Goal: Register for event/course

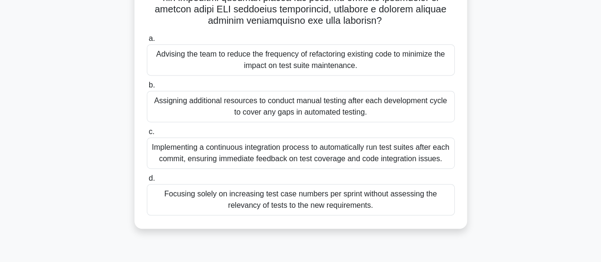
scroll to position [227, 0]
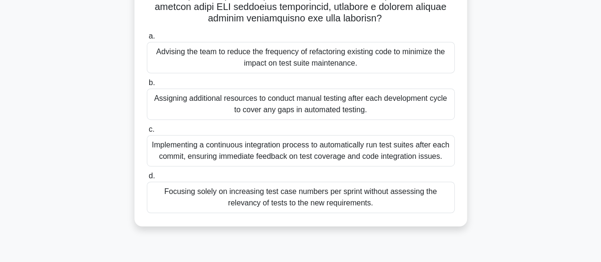
click at [278, 50] on div "Advising the team to reduce the frequency of refactoring existing code to minim…" at bounding box center [301, 57] width 308 height 31
click at [147, 39] on input "a. Advising the team to reduce the frequency of refactoring existing code to mi…" at bounding box center [147, 36] width 0 height 6
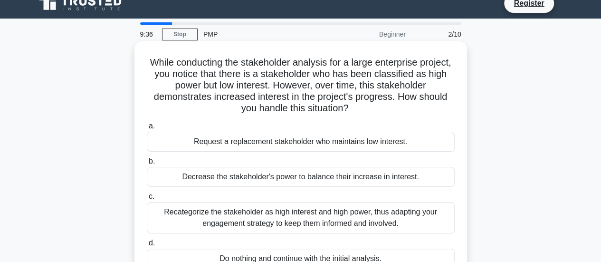
scroll to position [12, 0]
click at [274, 181] on div "Decrease the stakeholder's power to balance their increase in interest." at bounding box center [301, 176] width 308 height 20
click at [147, 164] on input "b. Decrease the stakeholder's power to balance their increase in interest." at bounding box center [147, 161] width 0 height 6
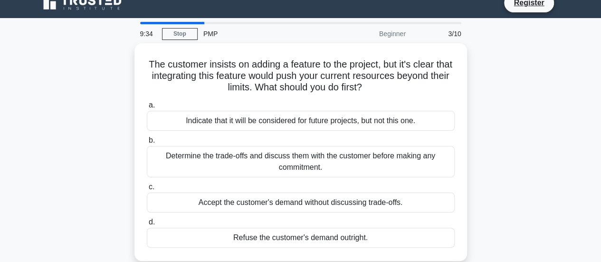
scroll to position [0, 0]
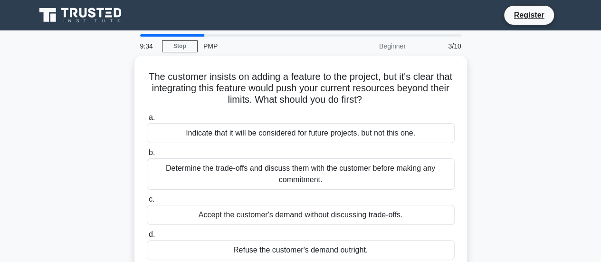
click at [274, 181] on div "Determine the trade-offs and discuss them with the customer before making any c…" at bounding box center [301, 173] width 308 height 31
click at [147, 156] on input "b. Determine the trade-offs and discuss them with the customer before making an…" at bounding box center [147, 153] width 0 height 6
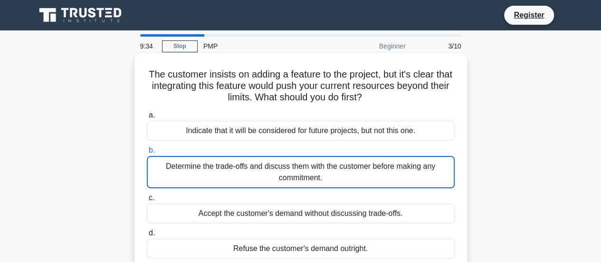
click at [274, 181] on div "Determine the trade-offs and discuss them with the customer before making any c…" at bounding box center [301, 172] width 308 height 32
click at [147, 153] on input "b. Determine the trade-offs and discuss them with the customer before making an…" at bounding box center [147, 150] width 0 height 6
click at [274, 181] on div "Determine the trade-offs and discuss them with the customer before making any c…" at bounding box center [301, 172] width 308 height 32
click at [147, 153] on input "b. Determine the trade-offs and discuss them with the customer before making an…" at bounding box center [147, 150] width 0 height 6
click at [274, 181] on div "Determine the trade-offs and discuss them with the customer before making any c…" at bounding box center [301, 172] width 308 height 32
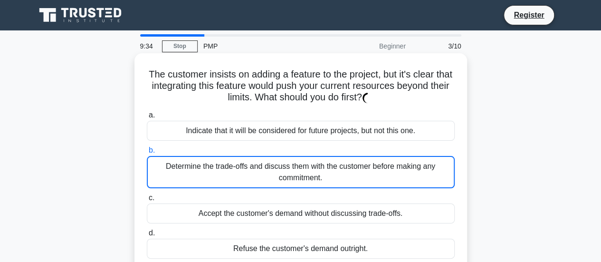
click at [147, 153] on input "b. Determine the trade-offs and discuss them with the customer before making an…" at bounding box center [147, 150] width 0 height 6
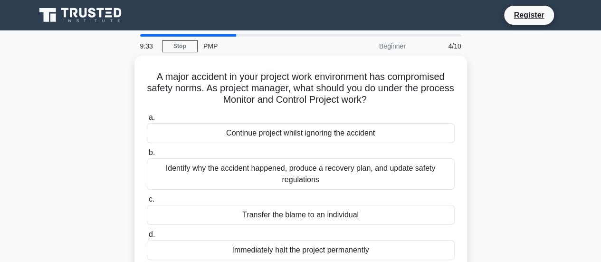
click at [275, 214] on div "Transfer the blame to an individual" at bounding box center [301, 215] width 308 height 20
click at [147, 202] on input "c. Transfer the blame to an individual" at bounding box center [147, 199] width 0 height 6
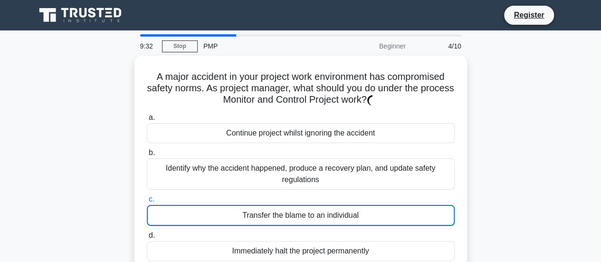
scroll to position [43, 0]
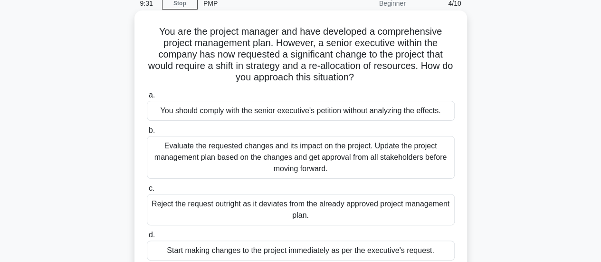
click at [272, 226] on div "a. You should comply with the senior executive's petition without analyzing the…" at bounding box center [300, 174] width 319 height 175
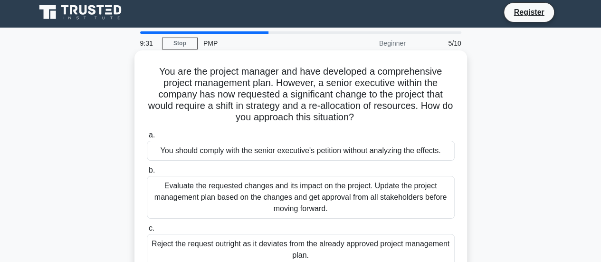
scroll to position [0, 0]
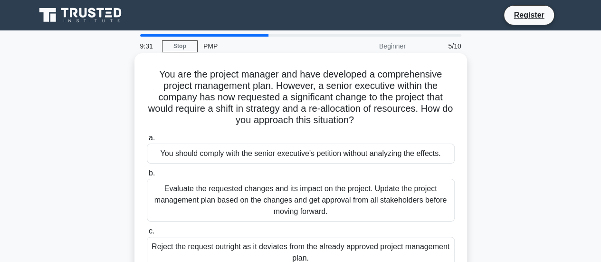
click at [279, 211] on div "Evaluate the requested changes and its impact on the project. Update the projec…" at bounding box center [301, 200] width 308 height 43
click at [147, 176] on input "b. Evaluate the requested changes and its impact on the project. Update the pro…" at bounding box center [147, 173] width 0 height 6
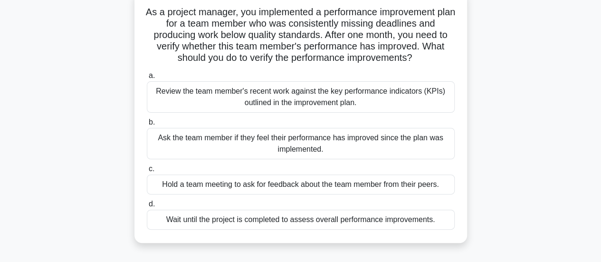
scroll to position [65, 0]
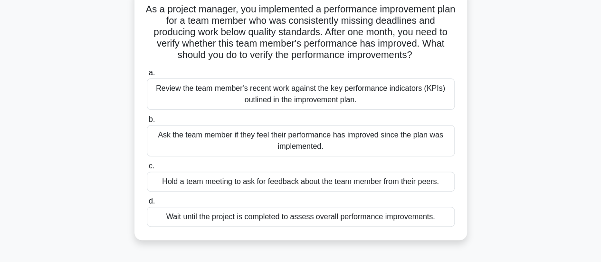
click at [277, 220] on div "Wait until the project is completed to assess overall performance improvements." at bounding box center [301, 217] width 308 height 20
click at [147, 204] on input "d. Wait until the project is completed to assess overall performance improvemen…" at bounding box center [147, 201] width 0 height 6
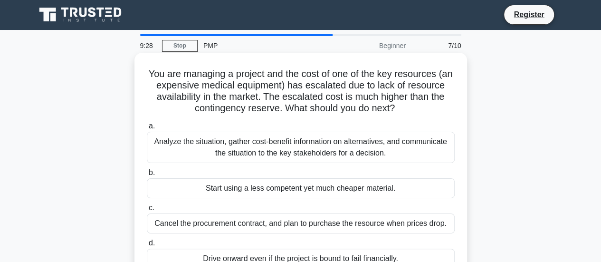
scroll to position [0, 0]
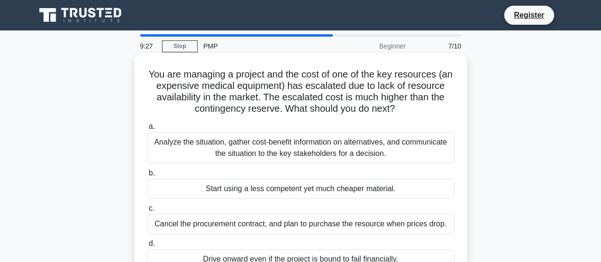
click at [294, 153] on div "Analyze the situation, gather cost-benefit information on alternatives, and com…" at bounding box center [301, 147] width 308 height 31
click at [147, 130] on input "a. Analyze the situation, gather cost-benefit information on alternatives, and …" at bounding box center [147, 126] width 0 height 6
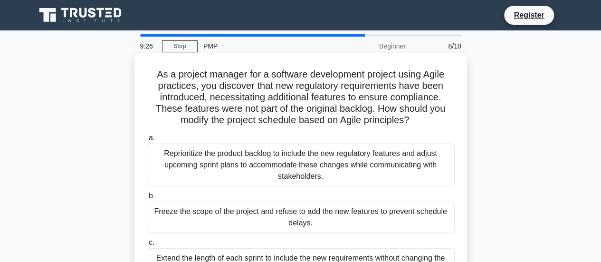
click at [313, 221] on div "Freeze the scope of the project and refuse to add the new features to prevent s…" at bounding box center [301, 216] width 308 height 31
click at [147, 199] on input "b. Freeze the scope of the project and refuse to add the new features to preven…" at bounding box center [147, 196] width 0 height 6
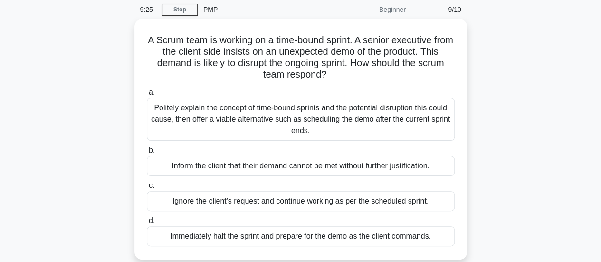
scroll to position [37, 0]
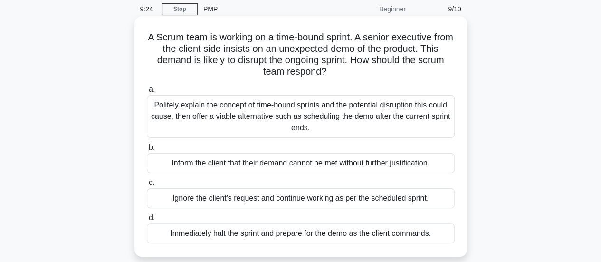
click at [331, 199] on div "Ignore the client's request and continue working as per the scheduled sprint." at bounding box center [301, 198] width 308 height 20
click at [147, 186] on input "c. Ignore the client's request and continue working as per the scheduled sprint." at bounding box center [147, 183] width 0 height 6
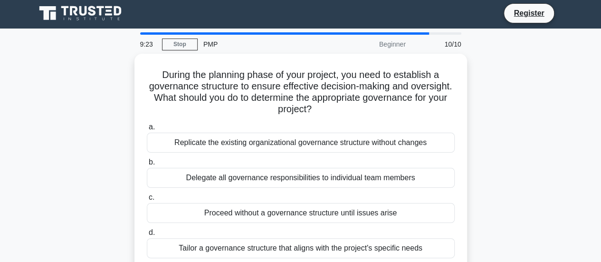
scroll to position [0, 0]
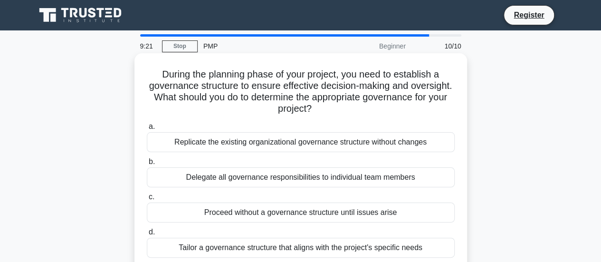
click at [354, 176] on div "Delegate all governance responsibilities to individual team members" at bounding box center [301, 177] width 308 height 20
click at [147, 165] on input "b. Delegate all governance responsibilities to individual team members" at bounding box center [147, 162] width 0 height 6
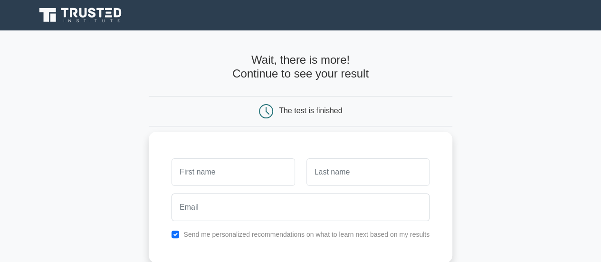
click at [253, 167] on input "text" at bounding box center [232, 172] width 123 height 28
type input "F"
type input "Francela"
click at [332, 174] on input "text" at bounding box center [367, 172] width 123 height 28
type input "N"
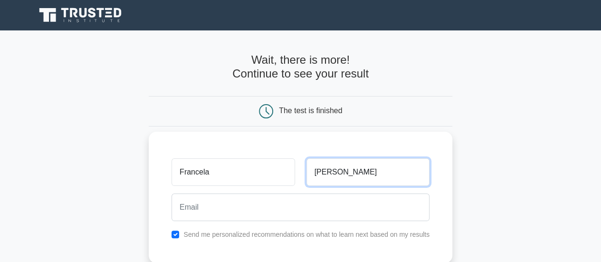
type input "[PERSON_NAME]"
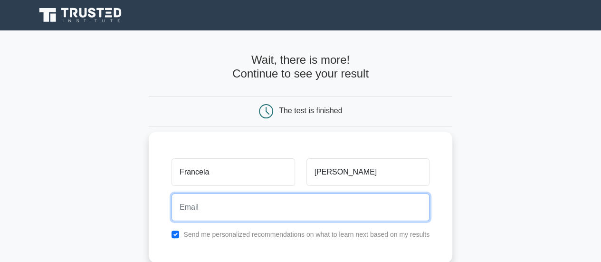
click at [250, 196] on input "email" at bounding box center [300, 207] width 258 height 28
type input "[EMAIL_ADDRESS][DOMAIN_NAME]"
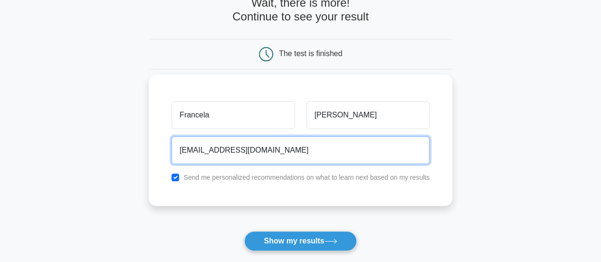
scroll to position [59, 0]
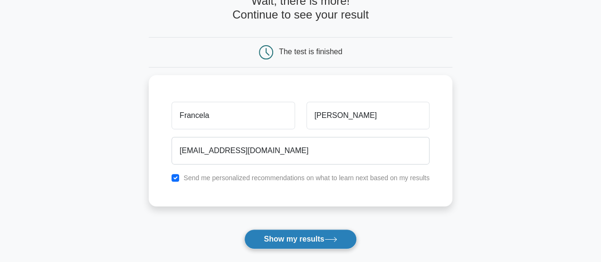
click at [272, 232] on button "Show my results" at bounding box center [300, 239] width 112 height 20
